Goal: Use online tool/utility: Utilize a website feature to perform a specific function

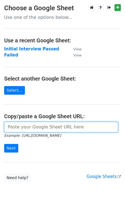
click at [40, 128] on input "url" at bounding box center [61, 127] width 114 height 11
paste input "[URL][DOMAIN_NAME]"
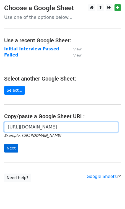
type input "[URL][DOMAIN_NAME]"
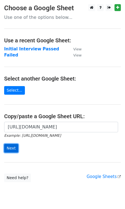
click at [6, 150] on input "Next" at bounding box center [11, 148] width 14 height 9
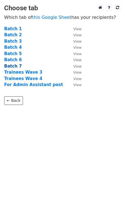
click at [9, 67] on strong "Batch 7" at bounding box center [13, 66] width 18 height 5
